Goal: Task Accomplishment & Management: Complete application form

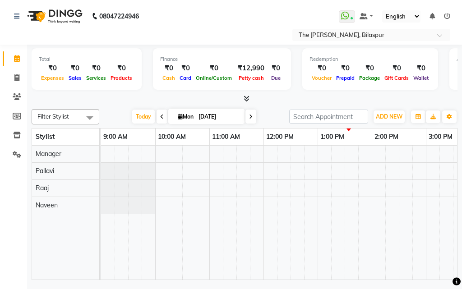
scroll to position [0, 348]
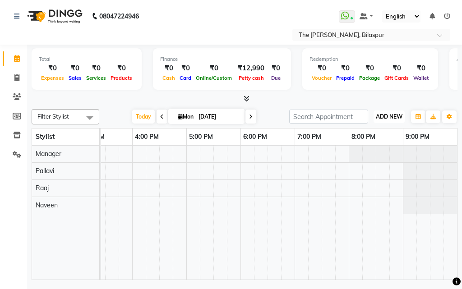
click at [386, 116] on span "ADD NEW" at bounding box center [389, 116] width 27 height 7
click at [371, 136] on button "Add Appointment" at bounding box center [368, 134] width 71 height 12
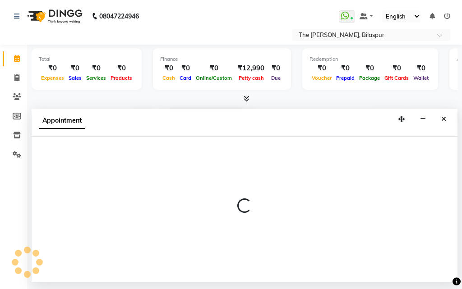
select select "tentative"
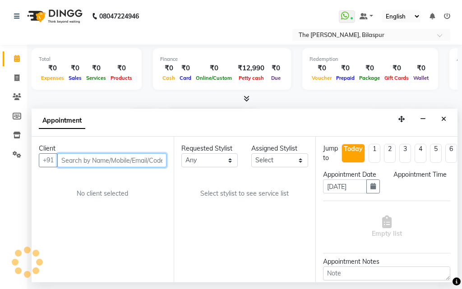
select select "600"
click at [141, 161] on input "text" at bounding box center [111, 160] width 109 height 14
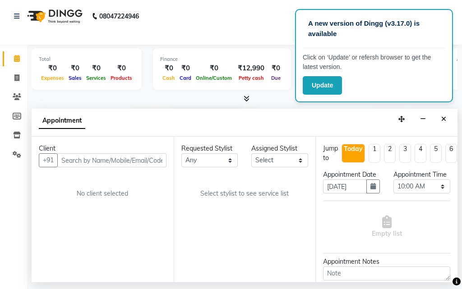
click at [390, 154] on li "2" at bounding box center [390, 153] width 12 height 19
type input "[DATE]"
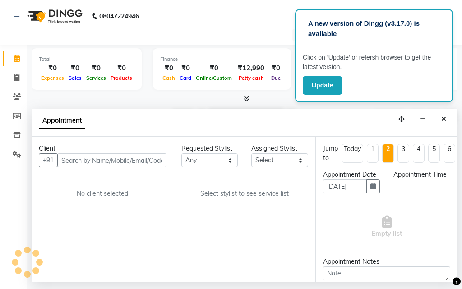
scroll to position [0, 0]
select select "600"
click at [372, 151] on li "1" at bounding box center [373, 153] width 12 height 19
type input "[DATE]"
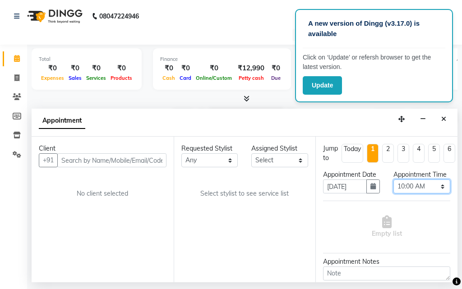
click at [433, 193] on select "Select 10:00 AM 10:15 AM 10:30 AM 10:45 AM 11:00 AM 11:15 AM 11:30 AM 11:45 AM …" at bounding box center [421, 186] width 57 height 14
select select "810"
click at [393, 189] on select "Select 10:00 AM 10:15 AM 10:30 AM 10:45 AM 11:00 AM 11:15 AM 11:30 AM 11:45 AM …" at bounding box center [421, 186] width 57 height 14
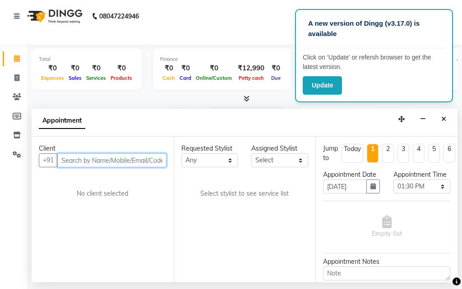
click at [81, 159] on input "text" at bounding box center [111, 160] width 109 height 14
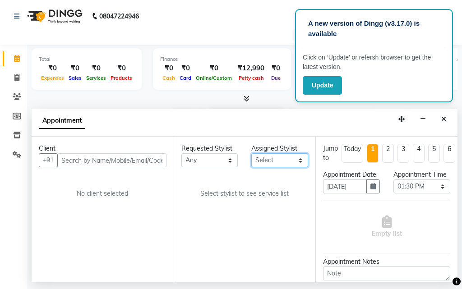
click at [279, 160] on select "Select Manager [PERSON_NAME]" at bounding box center [279, 160] width 57 height 14
click at [229, 159] on select "Any Manager [PERSON_NAME]" at bounding box center [209, 160] width 57 height 14
select select "88211"
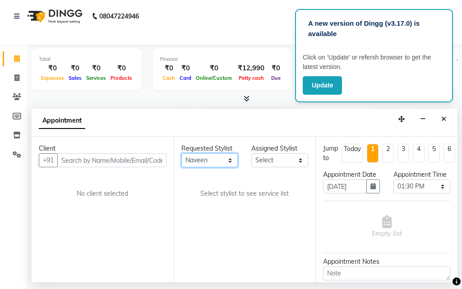
click at [181, 153] on select "Any Manager [PERSON_NAME]" at bounding box center [209, 160] width 57 height 14
select select "88211"
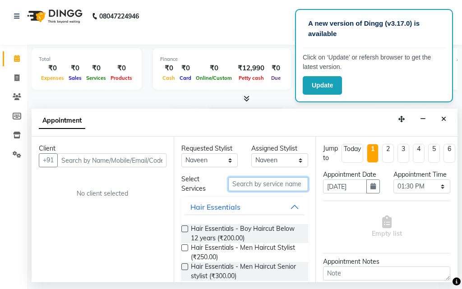
click at [257, 186] on input "text" at bounding box center [268, 184] width 80 height 14
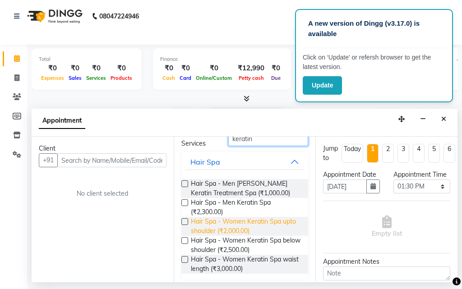
scroll to position [71, 0]
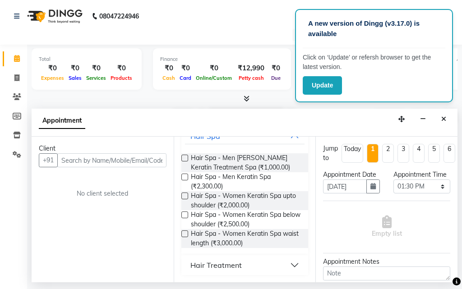
type input "keratin"
click at [290, 265] on button "Hair Treatment" at bounding box center [245, 265] width 120 height 16
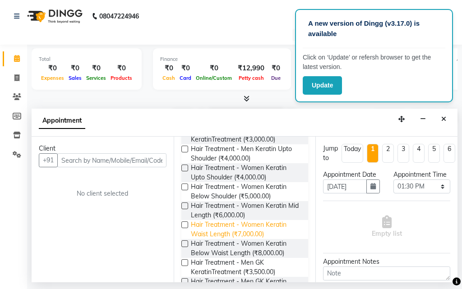
scroll to position [230, 0]
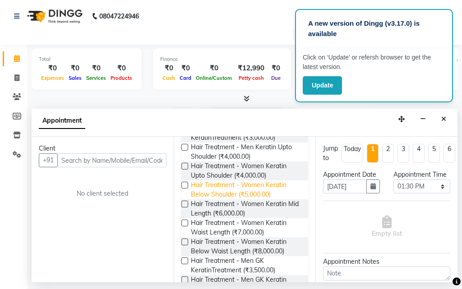
click at [246, 195] on span "Hair Treatment - Women Keratin Below Shoulder (₹5,000.00)" at bounding box center [246, 189] width 110 height 19
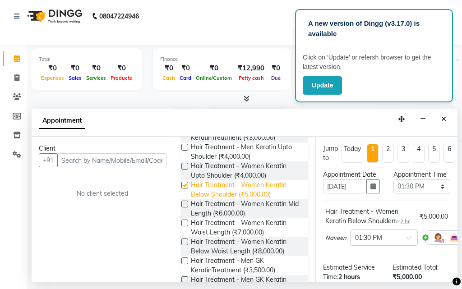
checkbox input "false"
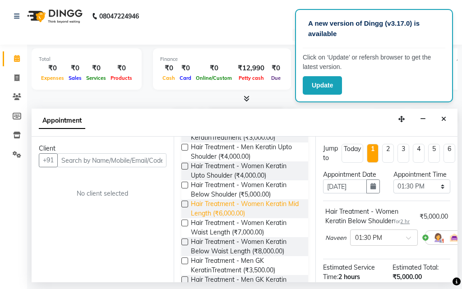
scroll to position [360, 0]
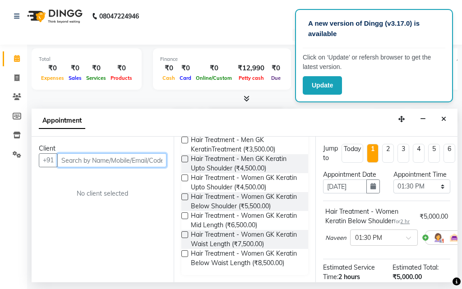
click at [97, 159] on input "text" at bounding box center [111, 160] width 109 height 14
click at [98, 162] on input "text" at bounding box center [111, 160] width 109 height 14
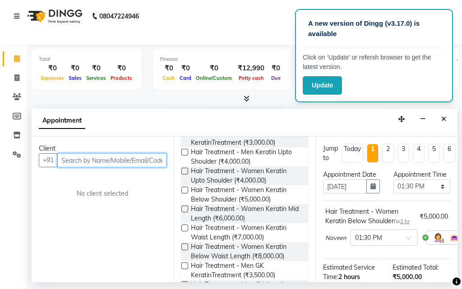
scroll to position [89, 0]
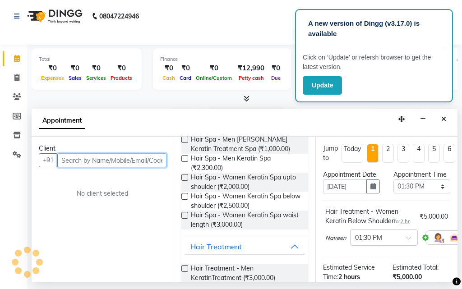
click at [107, 161] on input "text" at bounding box center [111, 160] width 109 height 14
click at [105, 159] on input "text" at bounding box center [111, 160] width 109 height 14
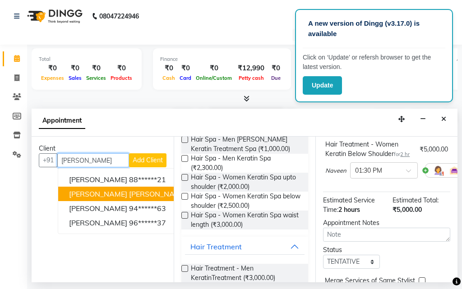
scroll to position [154, 0]
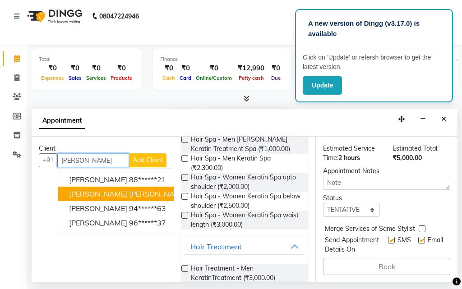
type input "[PERSON_NAME]"
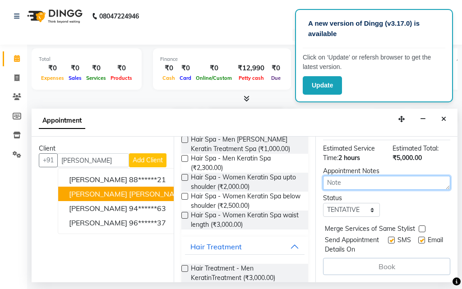
click at [348, 176] on textarea at bounding box center [386, 183] width 127 height 14
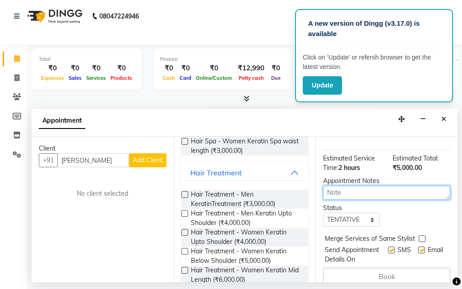
scroll to position [89, 0]
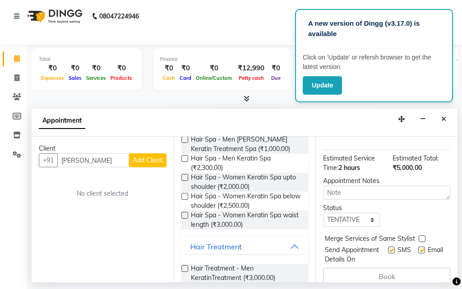
click at [139, 162] on span "Add Client" at bounding box center [148, 160] width 30 height 8
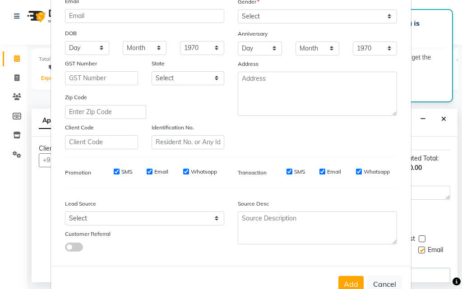
scroll to position [127, 0]
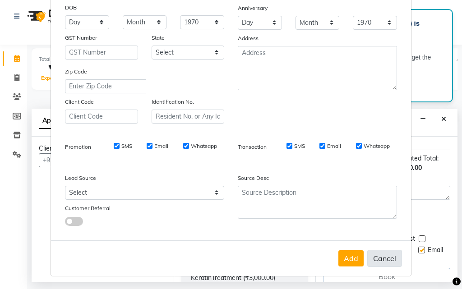
click at [382, 255] on button "Cancel" at bounding box center [384, 258] width 35 height 17
select select
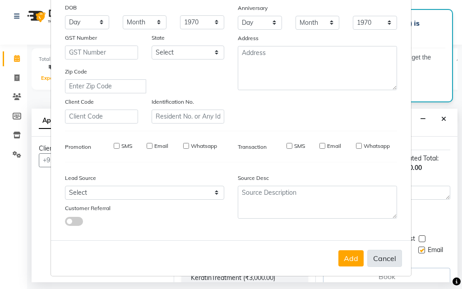
select select
checkbox input "false"
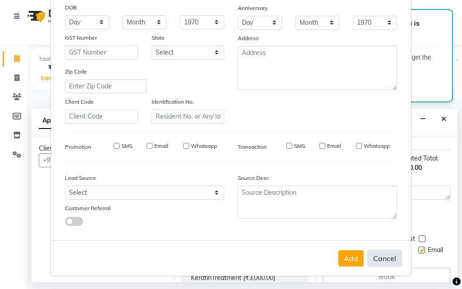
checkbox input "false"
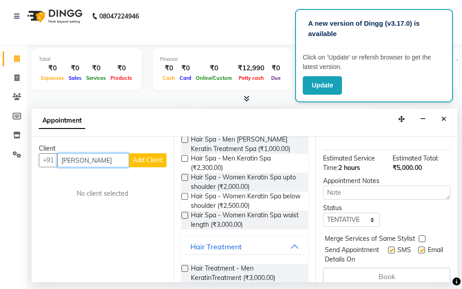
click at [107, 161] on input "[PERSON_NAME]" at bounding box center [93, 160] width 72 height 14
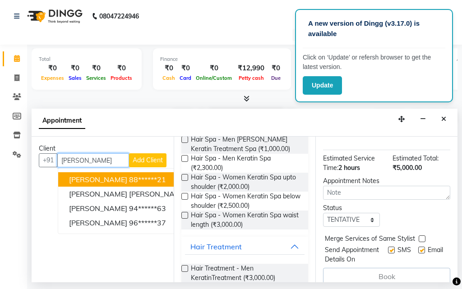
click at [138, 172] on button "[PERSON_NAME] 88******21" at bounding box center [147, 179] width 179 height 14
type input "88******21"
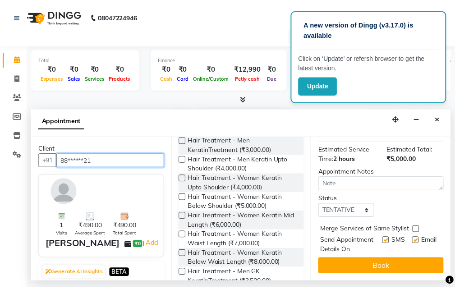
scroll to position [225, 0]
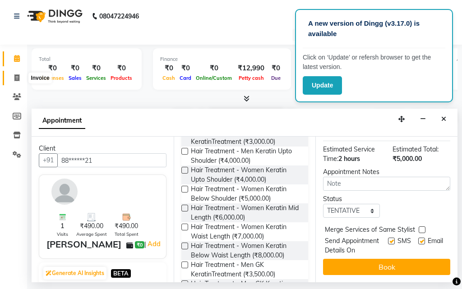
click at [18, 78] on icon at bounding box center [16, 77] width 5 height 7
select select "service"
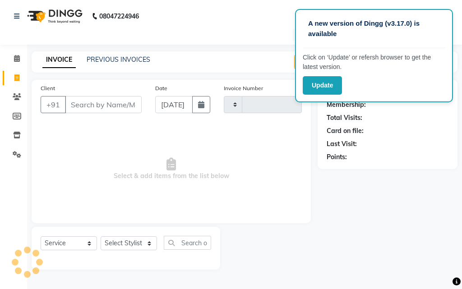
type input "0904"
select select "6473"
select select "63556"
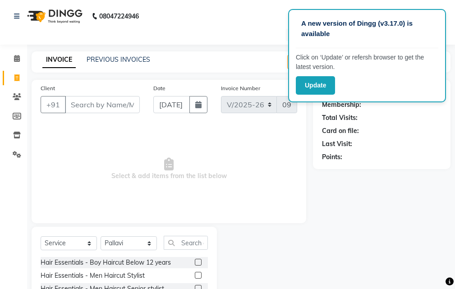
click at [97, 110] on input "Client" at bounding box center [102, 104] width 75 height 17
click at [96, 112] on input "Client" at bounding box center [102, 104] width 75 height 17
click at [92, 107] on input "Client" at bounding box center [102, 104] width 75 height 17
